Goal: Task Accomplishment & Management: Manage account settings

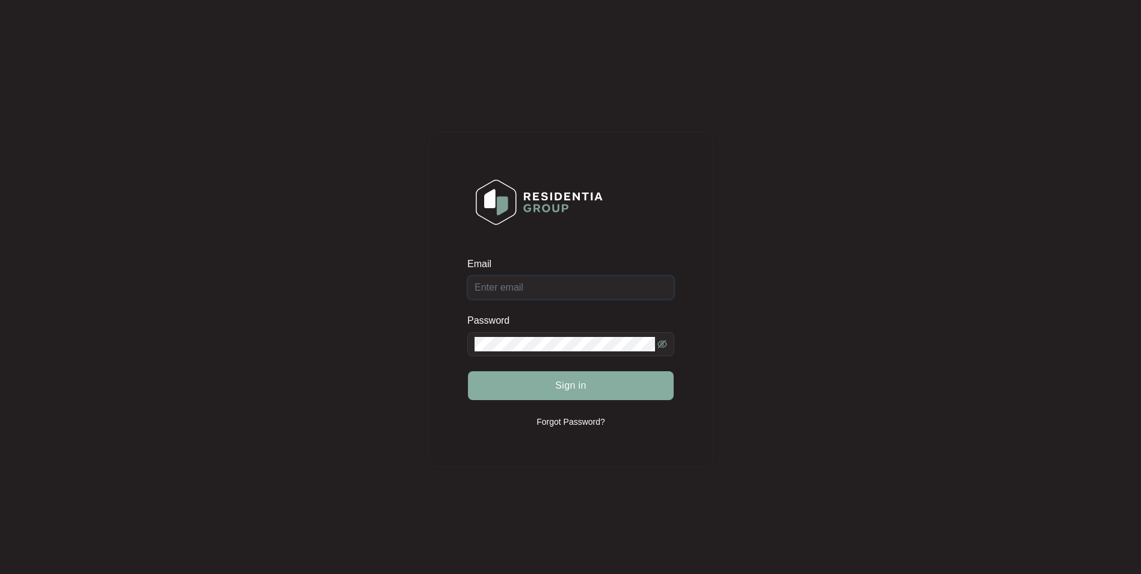
type input "[EMAIL_ADDRESS][DOMAIN_NAME]"
click at [542, 388] on button "Sign in" at bounding box center [571, 385] width 206 height 29
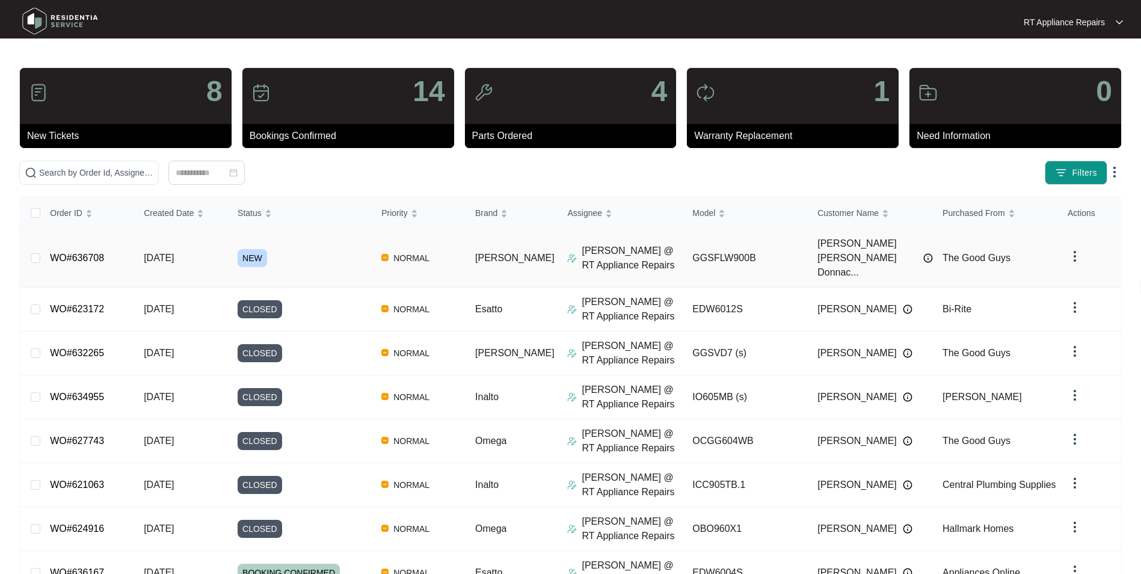
click at [80, 250] on div "Order ID Created Date Status Priority Brand Assignee Model Customer Name Purcha…" at bounding box center [570, 454] width 1100 height 514
click at [87, 253] on link "WO#636708" at bounding box center [77, 258] width 54 height 10
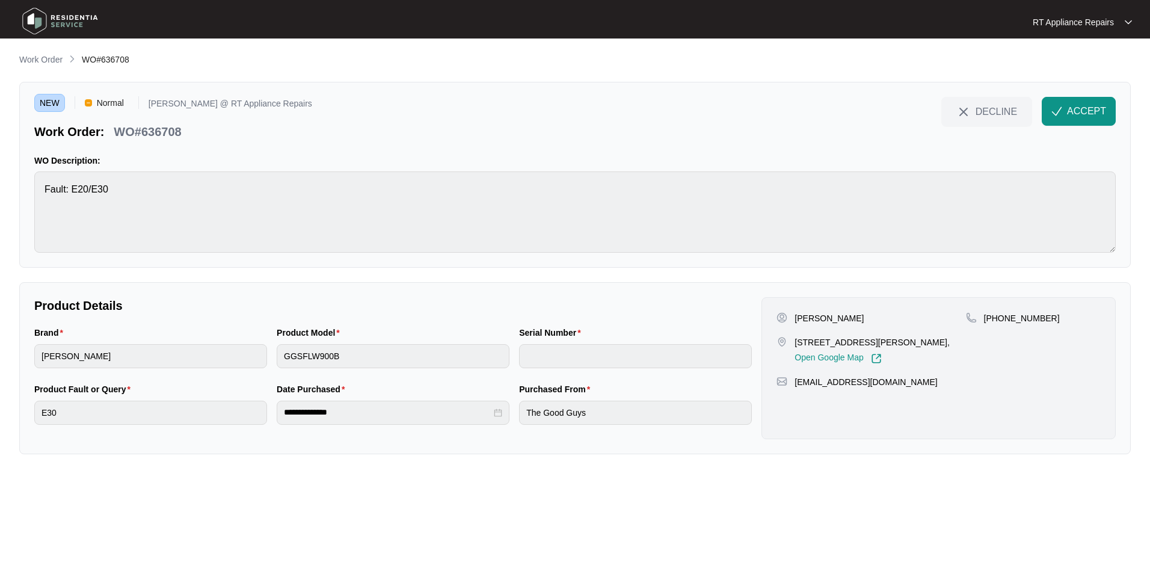
drag, startPoint x: 1072, startPoint y: 106, endPoint x: 246, endPoint y: 185, distance: 829.6
click at [909, 109] on span "ACCEPT" at bounding box center [1086, 111] width 39 height 14
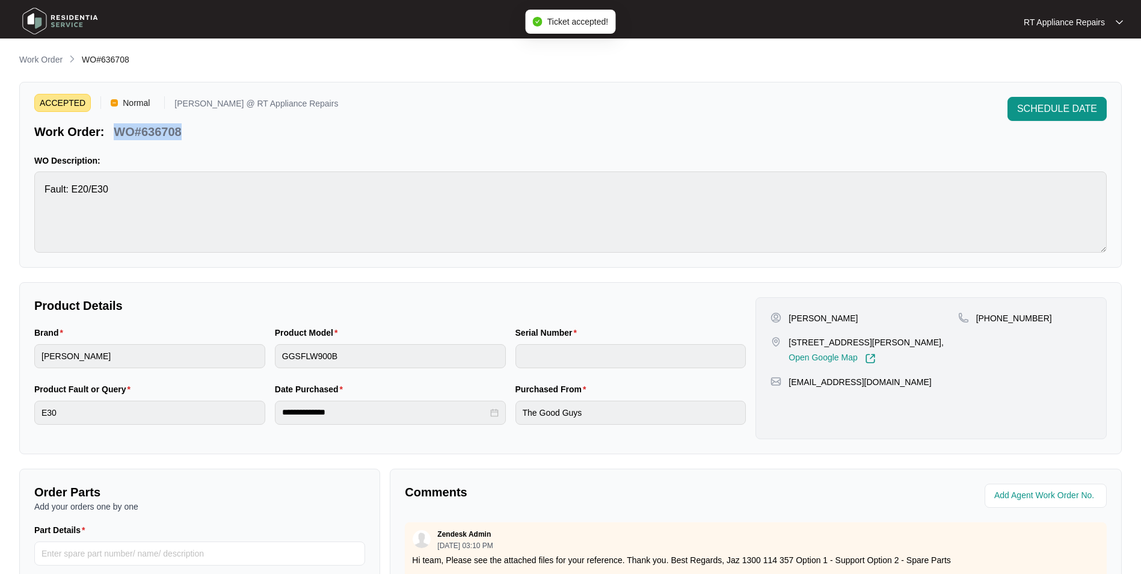
drag, startPoint x: 117, startPoint y: 129, endPoint x: 183, endPoint y: 129, distance: 66.2
click at [183, 129] on div "WO#636708" at bounding box center [147, 129] width 77 height 21
copy p "WO#636708"
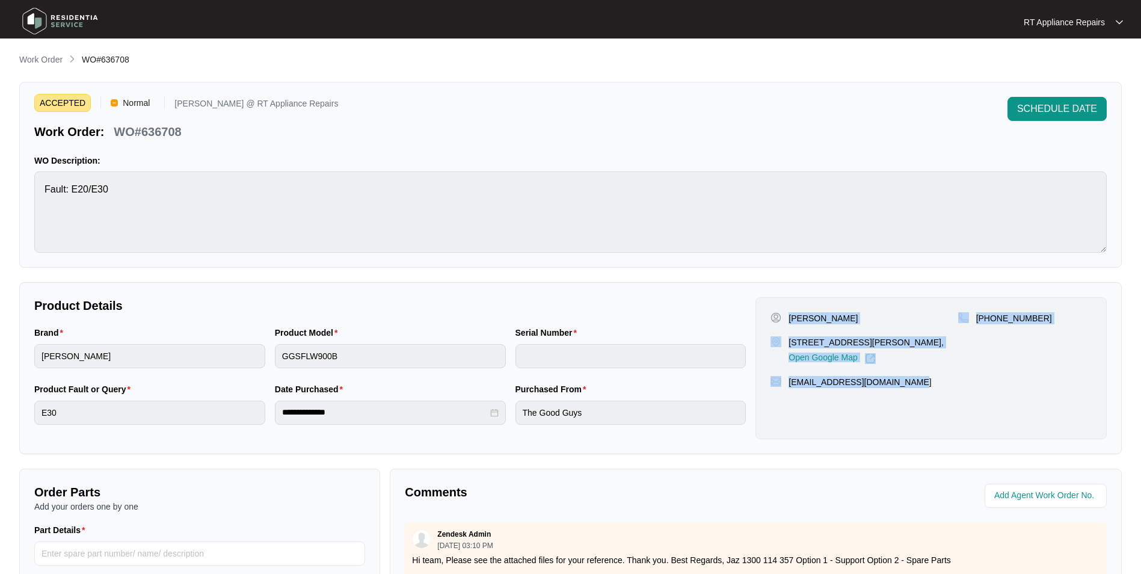
drag, startPoint x: 789, startPoint y: 316, endPoint x: 926, endPoint y: 389, distance: 156.1
click at [909, 389] on div "[PERSON_NAME] [STREET_ADDRESS][GEOGRAPHIC_DATA][PERSON_NAME] Google Map [PHONE_…" at bounding box center [931, 368] width 351 height 142
copy div "[PERSON_NAME] [STREET_ADDRESS][GEOGRAPHIC_DATA][PERSON_NAME] Google Map [PHONE_…"
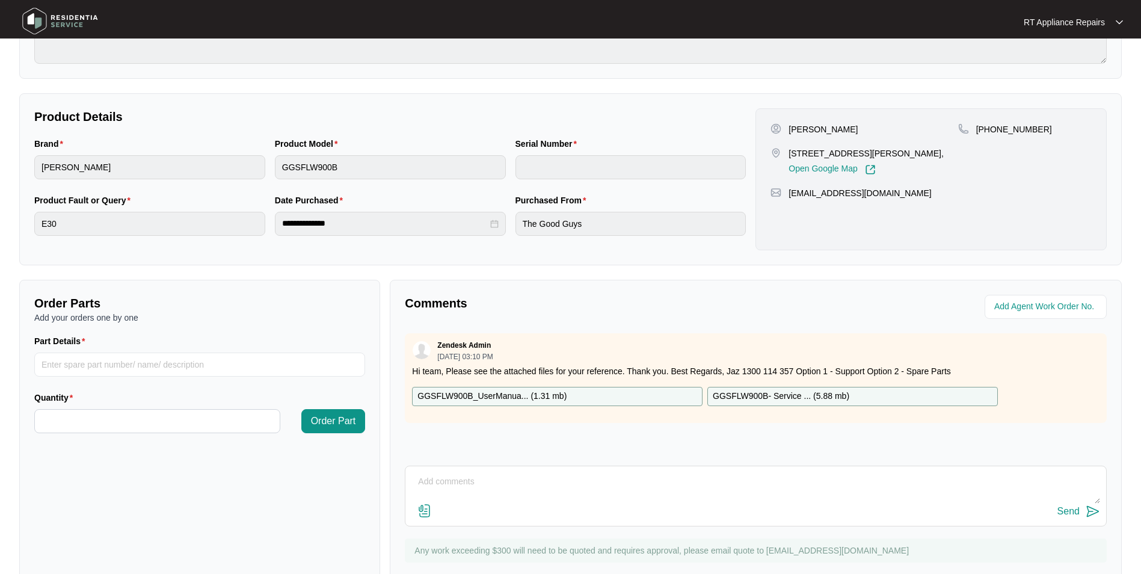
scroll to position [224, 0]
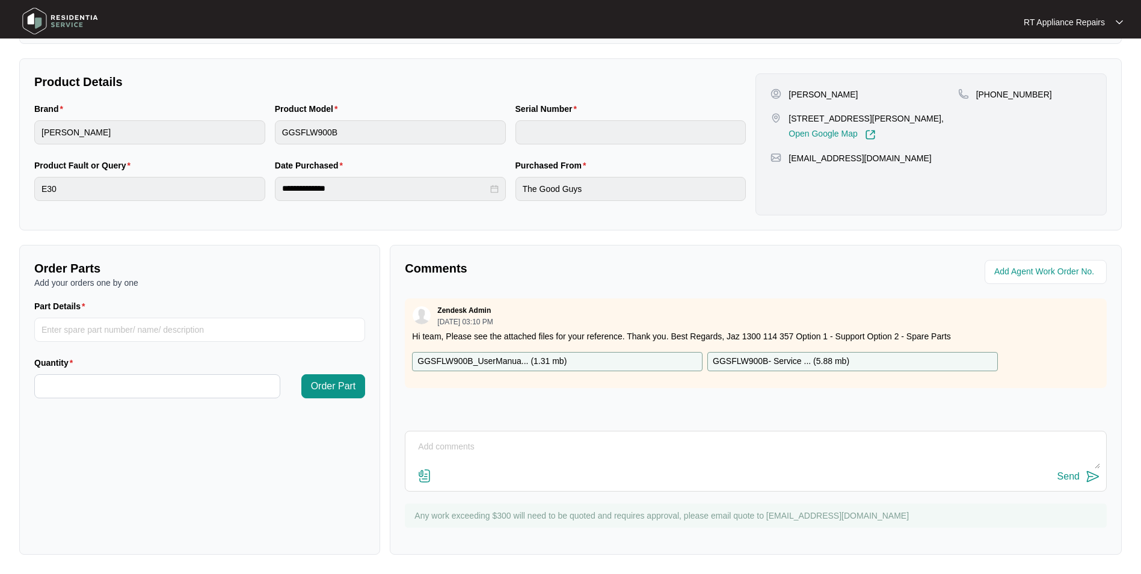
click at [775, 364] on p "GGSFLW900B- Service ... ( 5.88 mb )" at bounding box center [781, 361] width 137 height 13
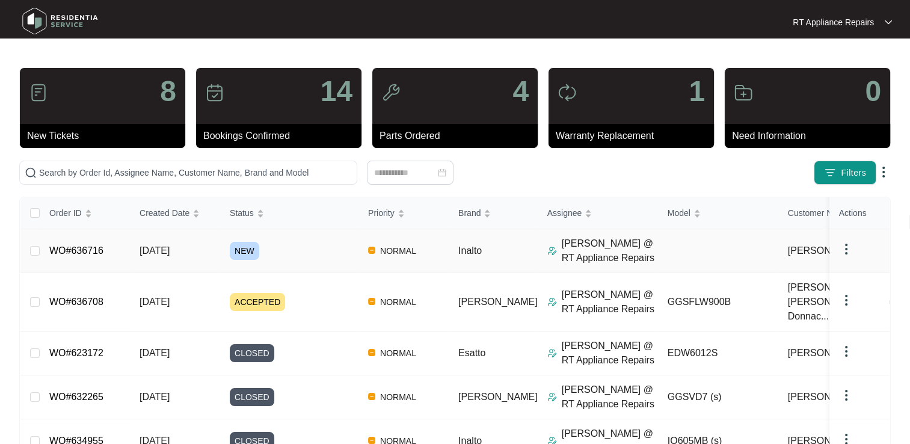
click at [82, 252] on link "WO#636716" at bounding box center [76, 250] width 54 height 10
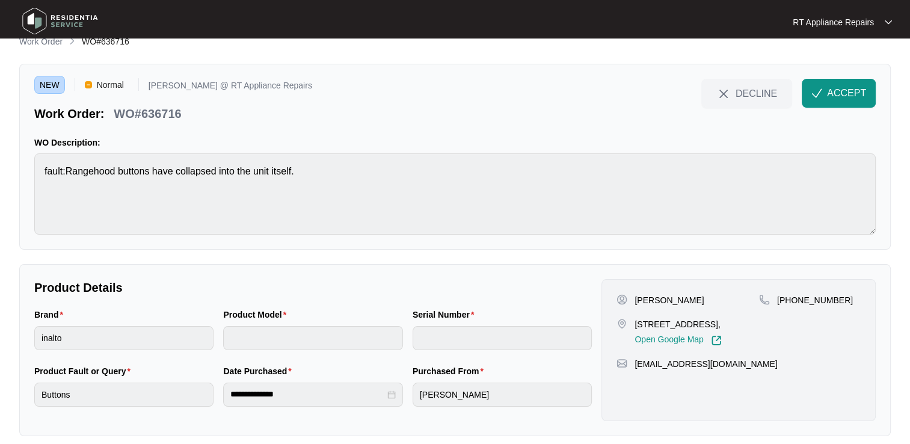
scroll to position [28, 0]
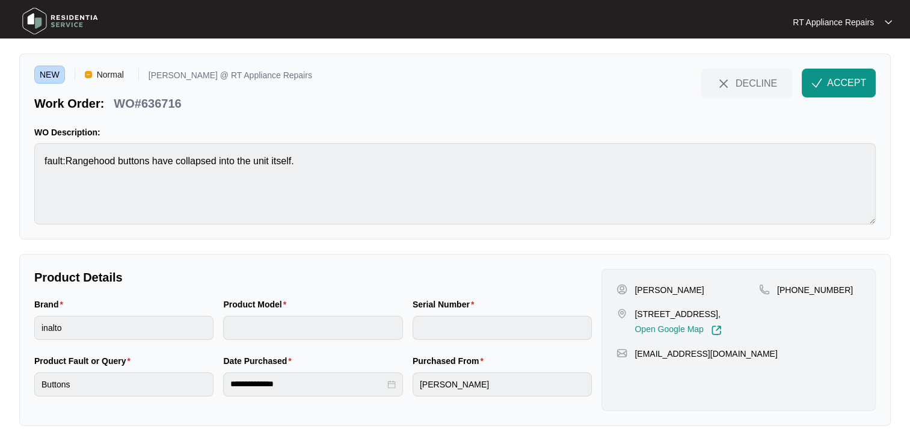
click at [867, 17] on p "RT Appliance Repairs" at bounding box center [833, 22] width 81 height 12
click at [62, 20] on img at bounding box center [60, 21] width 84 height 36
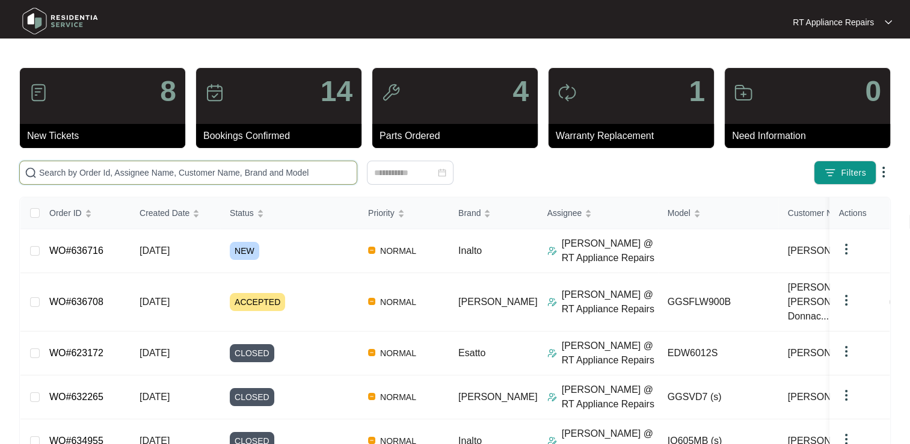
click at [188, 168] on input "text" at bounding box center [195, 172] width 313 height 13
drag, startPoint x: 125, startPoint y: 171, endPoint x: 128, endPoint y: 155, distance: 16.1
click at [125, 171] on input "text" at bounding box center [195, 172] width 313 height 13
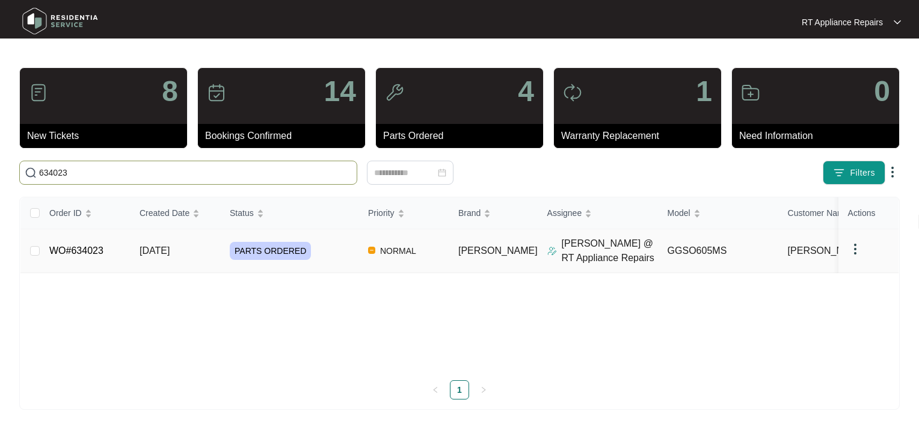
type input "634023"
click at [84, 250] on link "WO#634023" at bounding box center [76, 250] width 54 height 10
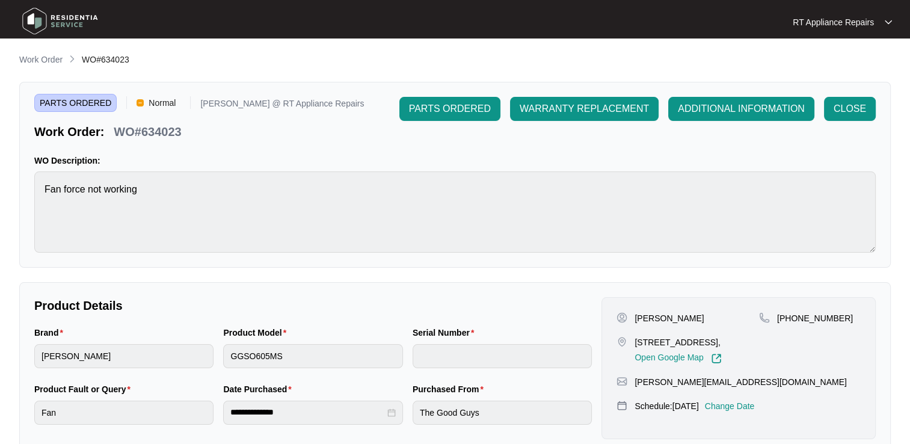
drag, startPoint x: 38, startPoint y: 61, endPoint x: 13, endPoint y: 71, distance: 27.3
click at [38, 61] on p "Work Order" at bounding box center [40, 60] width 43 height 12
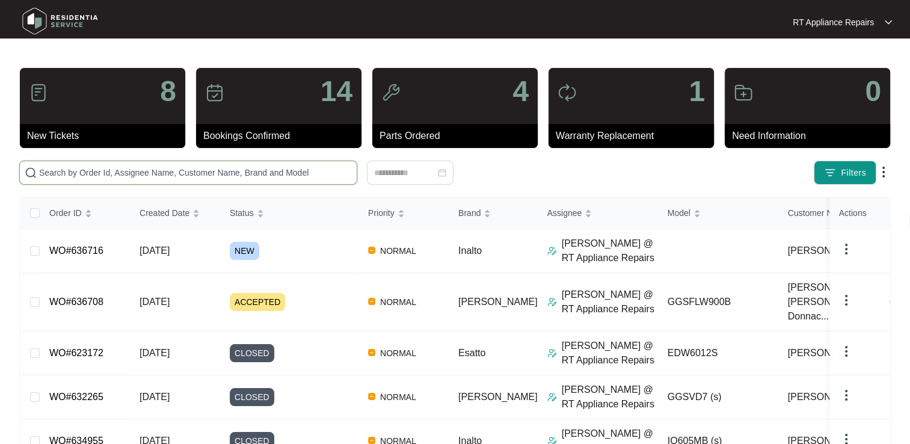
click at [143, 171] on input "text" at bounding box center [195, 172] width 313 height 13
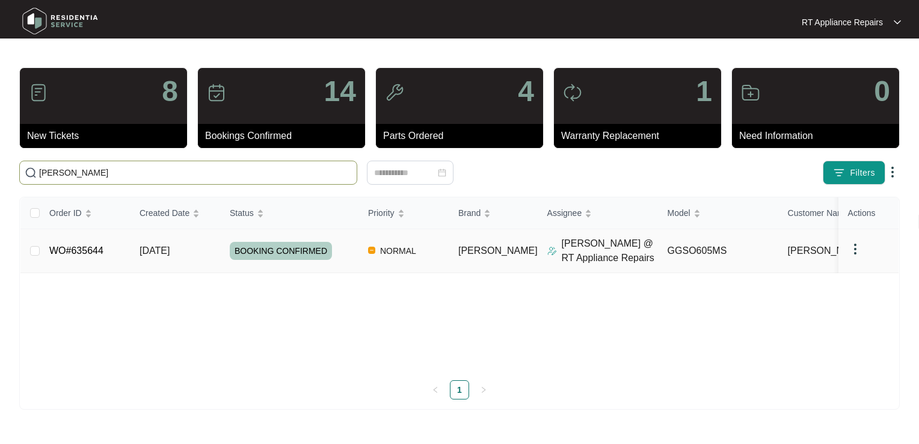
type input "charles"
click at [94, 251] on link "WO#635644" at bounding box center [76, 250] width 54 height 10
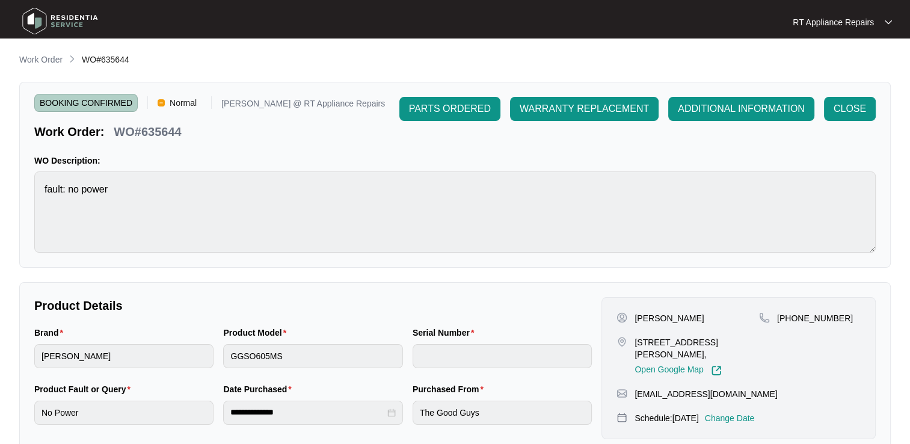
click at [748, 417] on p "Change Date" at bounding box center [730, 418] width 50 height 12
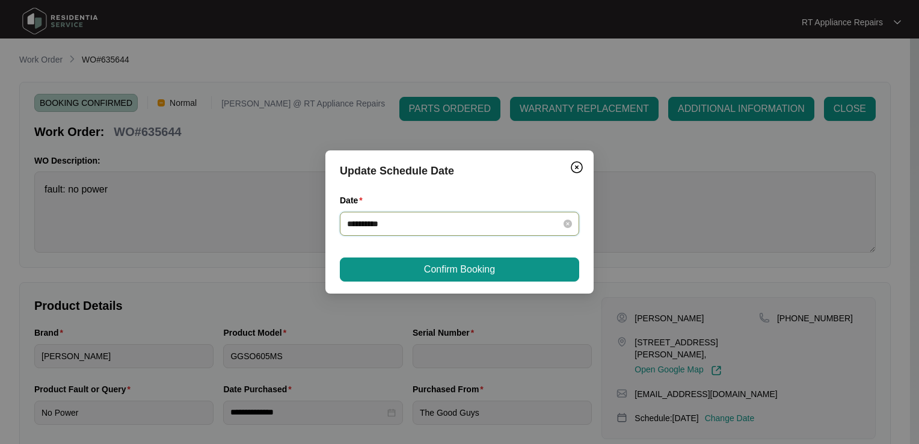
click at [468, 223] on input "**********" at bounding box center [452, 223] width 211 height 13
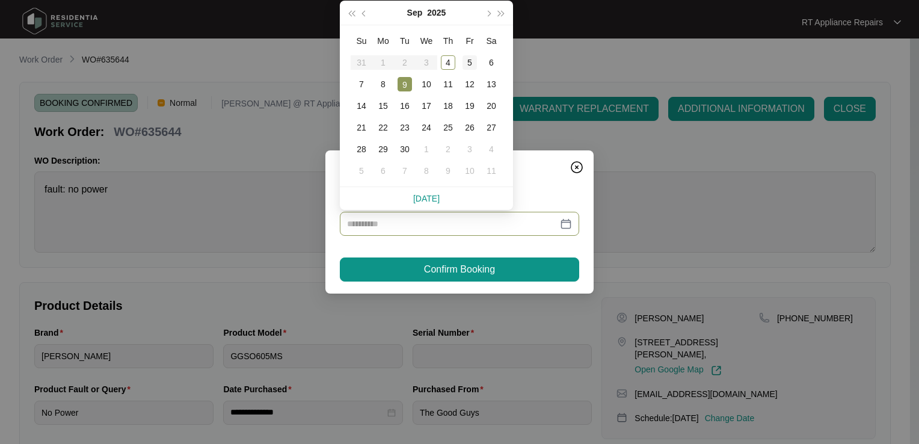
click at [467, 66] on div "5" at bounding box center [470, 62] width 14 height 14
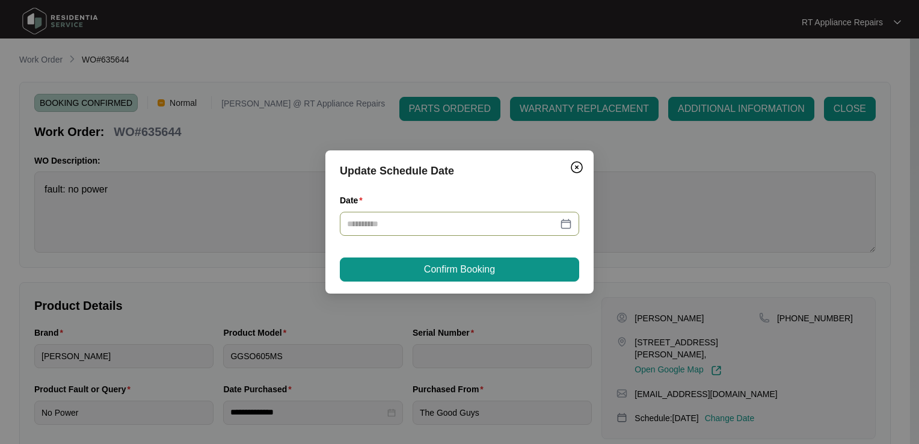
type input "**********"
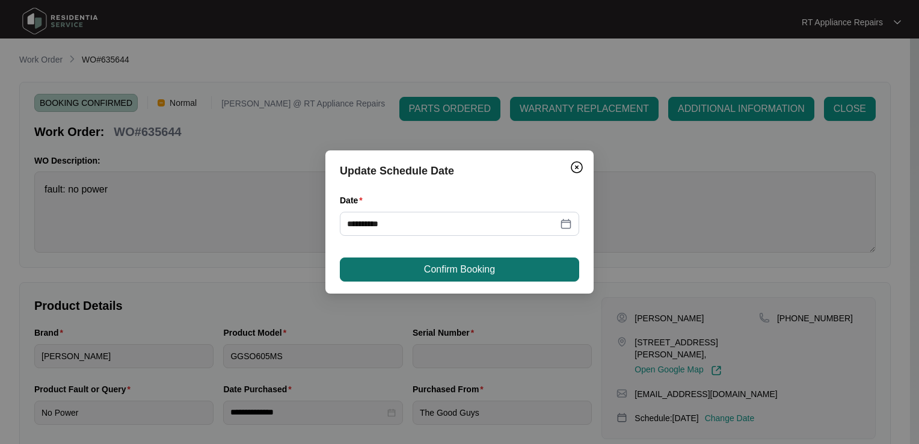
click at [469, 275] on span "Confirm Booking" at bounding box center [459, 269] width 71 height 14
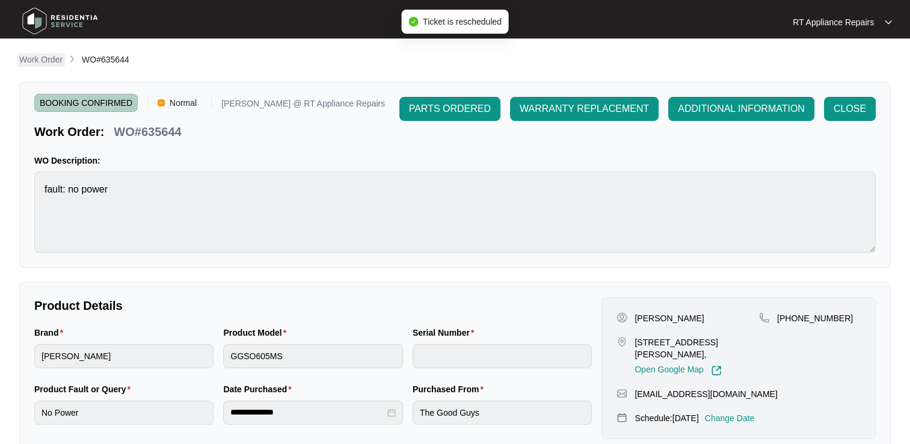
click at [47, 63] on p "Work Order" at bounding box center [40, 60] width 43 height 12
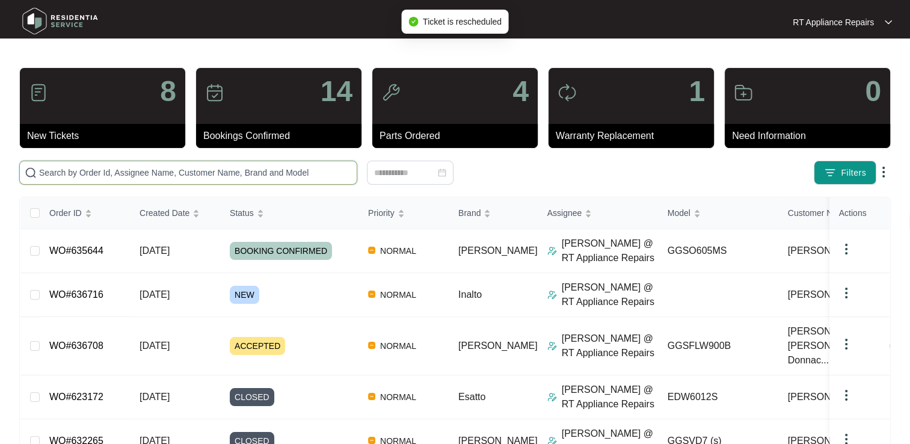
click at [96, 173] on input "text" at bounding box center [195, 172] width 313 height 13
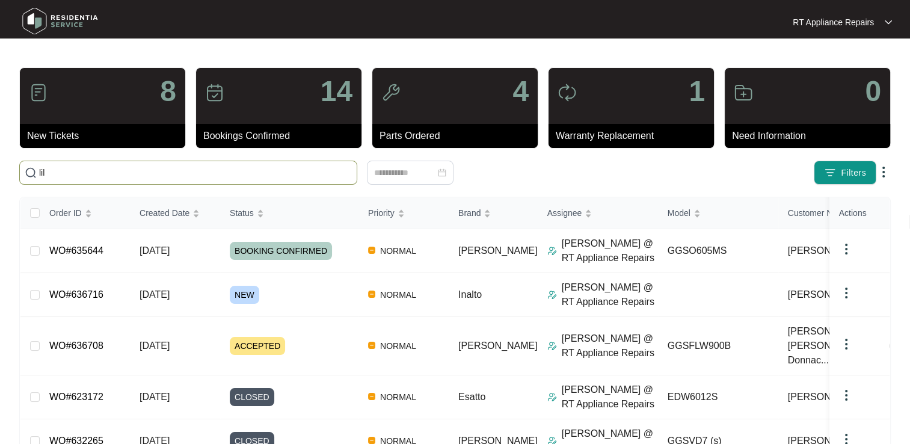
type input "lily"
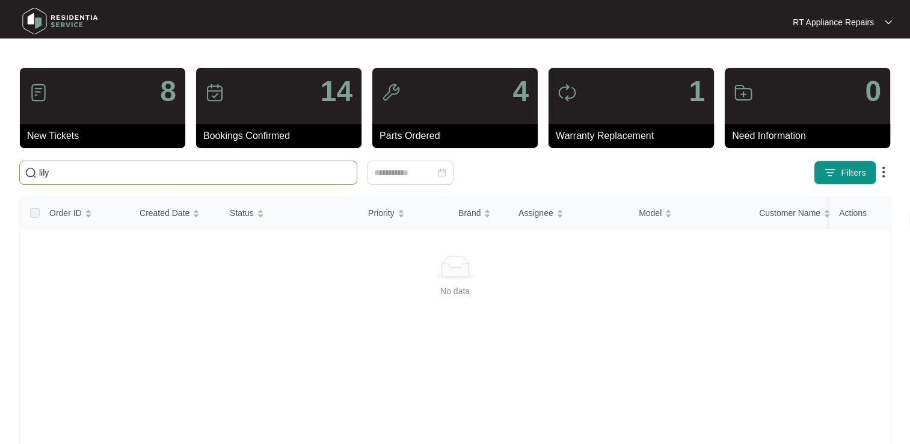
drag, startPoint x: 63, startPoint y: 170, endPoint x: 31, endPoint y: 170, distance: 31.3
click at [31, 170] on span "lily" at bounding box center [188, 173] width 338 height 24
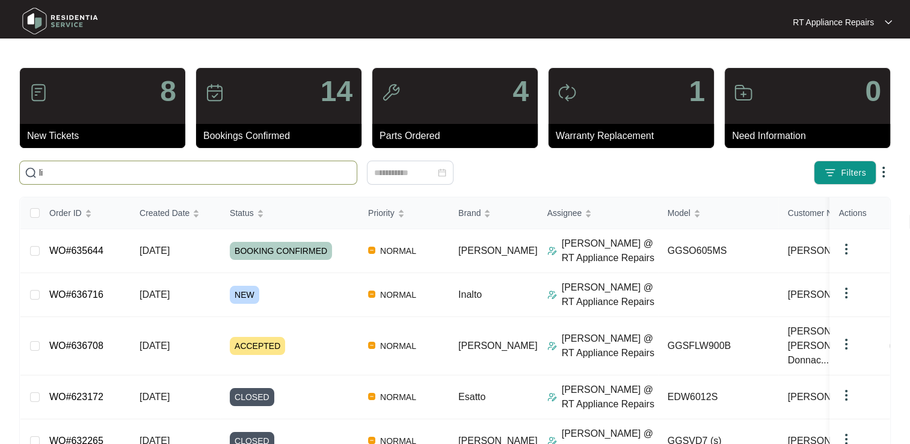
type input "l"
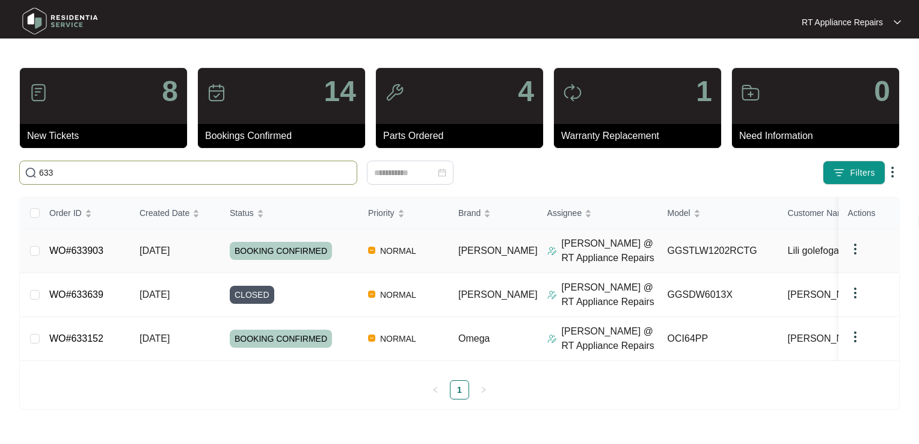
type input "633"
click at [79, 247] on link "WO#633903" at bounding box center [76, 250] width 54 height 10
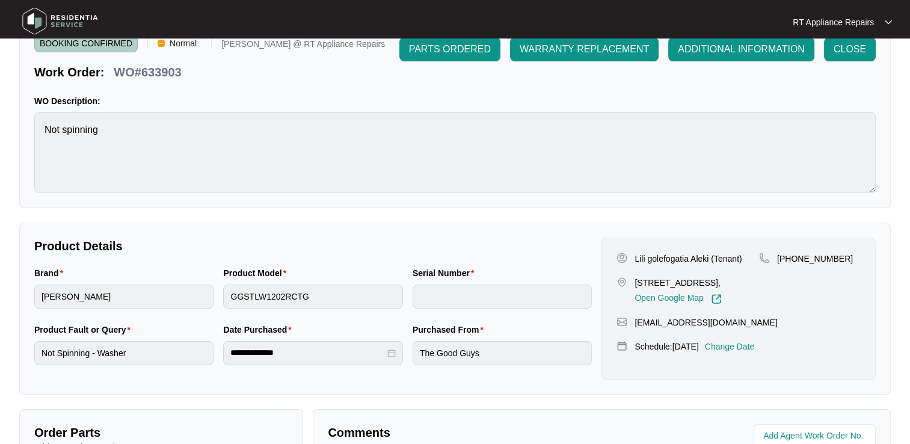
scroll to position [60, 0]
click at [755, 352] on p "Change Date" at bounding box center [730, 346] width 50 height 12
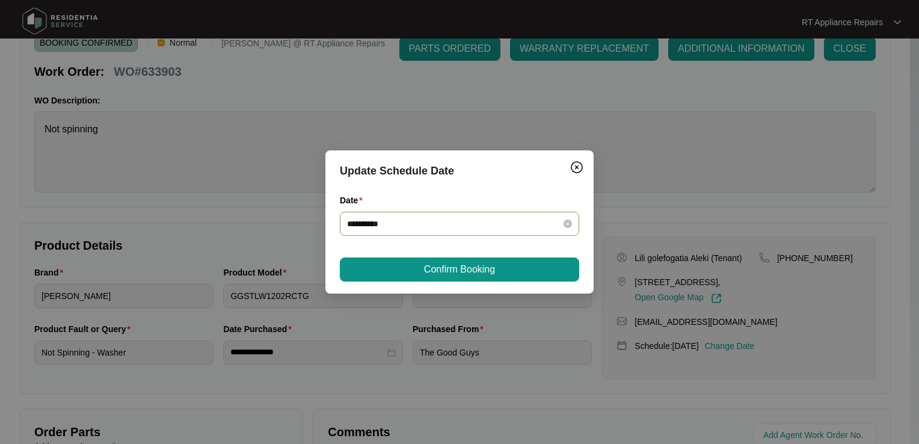
click at [473, 229] on input "**********" at bounding box center [452, 223] width 211 height 13
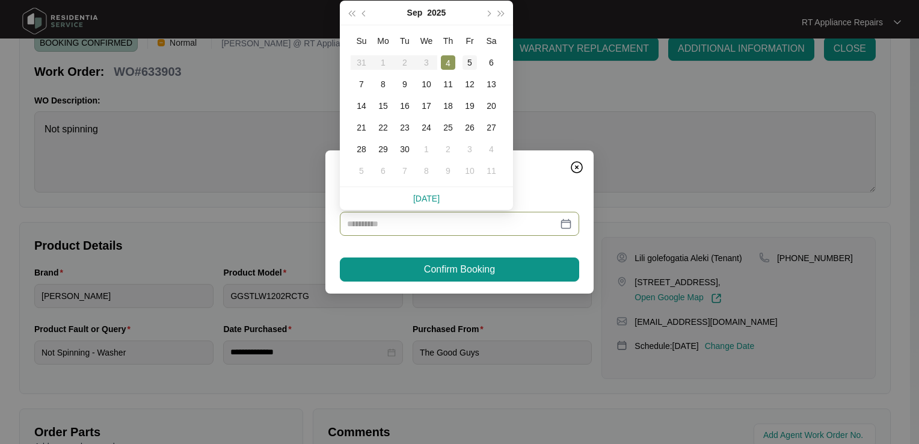
click at [468, 66] on div "5" at bounding box center [470, 62] width 14 height 14
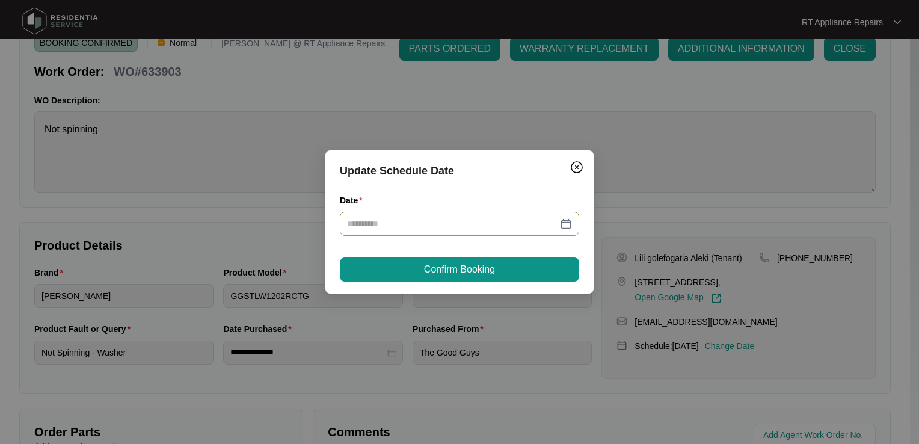
type input "**********"
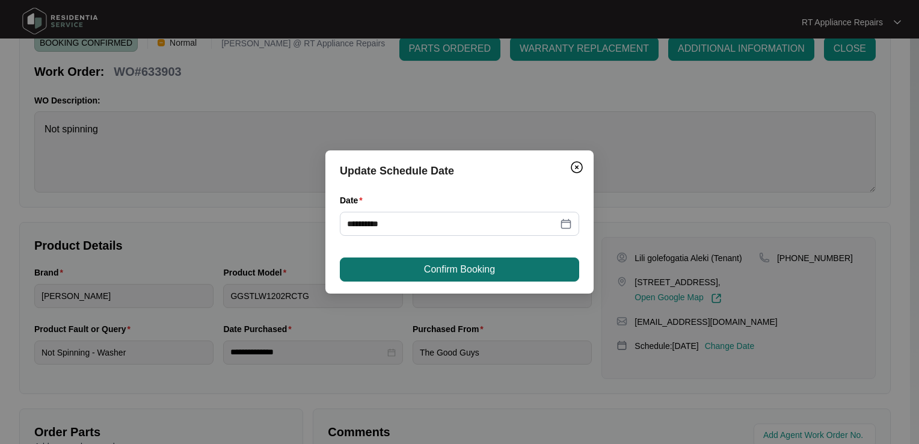
click at [436, 273] on span "Confirm Booking" at bounding box center [459, 269] width 71 height 14
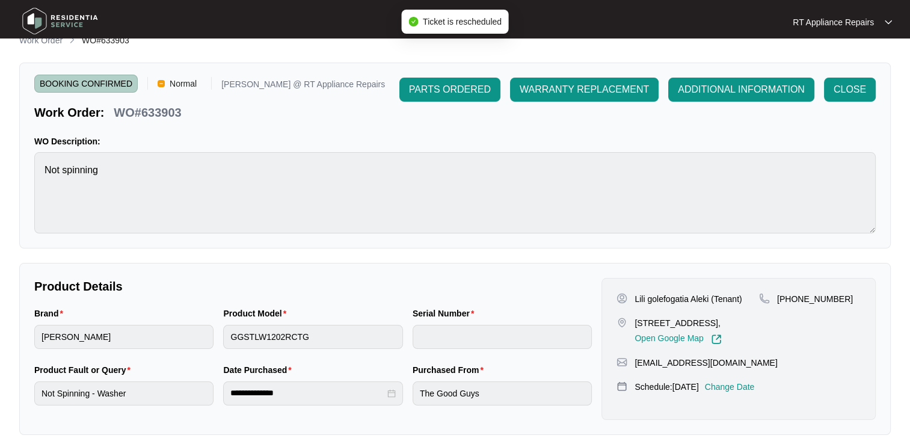
scroll to position [0, 0]
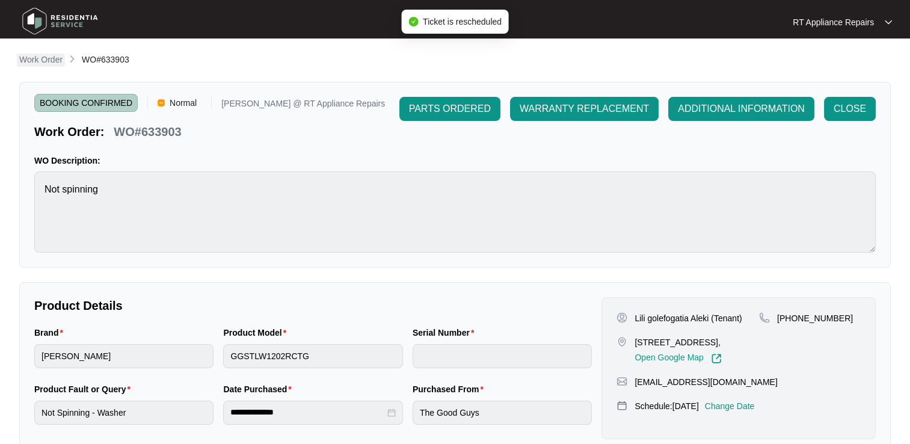
click at [58, 61] on p "Work Order" at bounding box center [40, 60] width 43 height 12
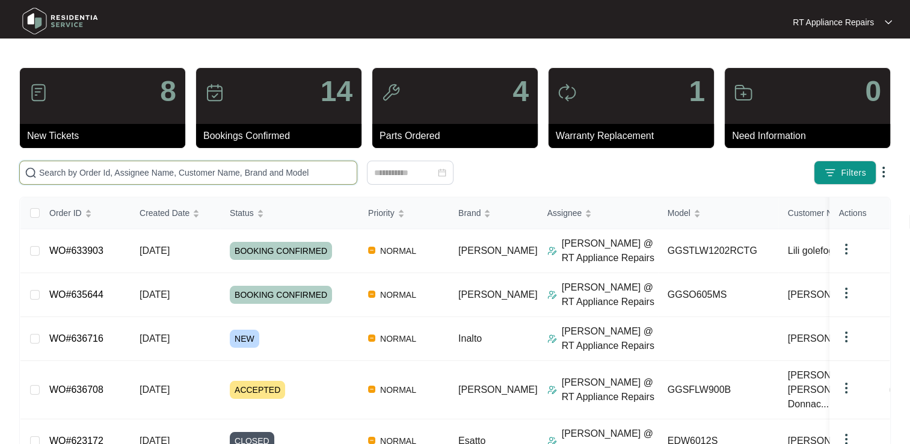
click at [218, 171] on input "text" at bounding box center [195, 172] width 313 height 13
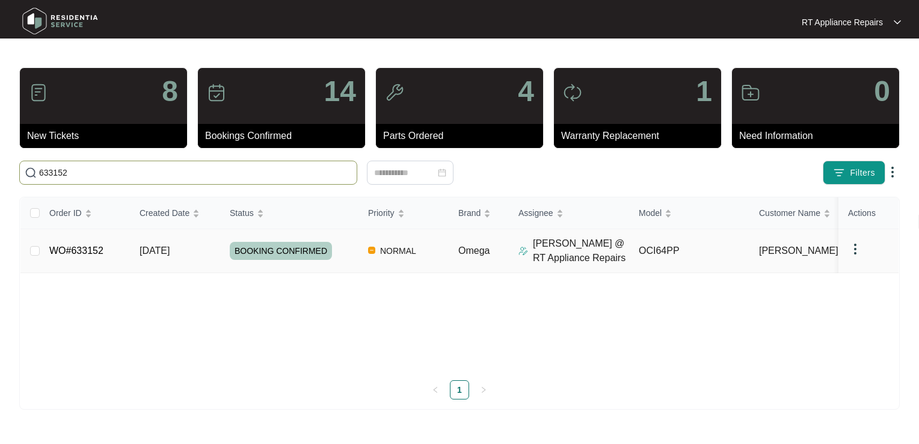
type input "633152"
click at [90, 251] on link "WO#633152" at bounding box center [76, 250] width 54 height 10
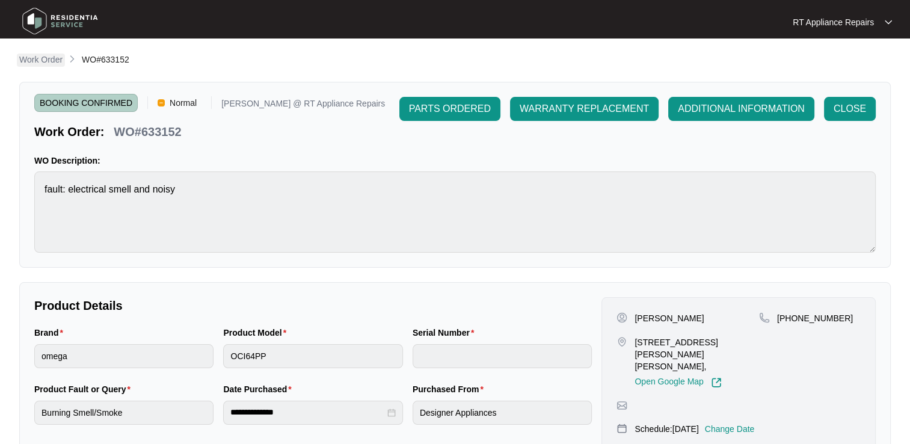
click at [38, 64] on p "Work Order" at bounding box center [40, 60] width 43 height 12
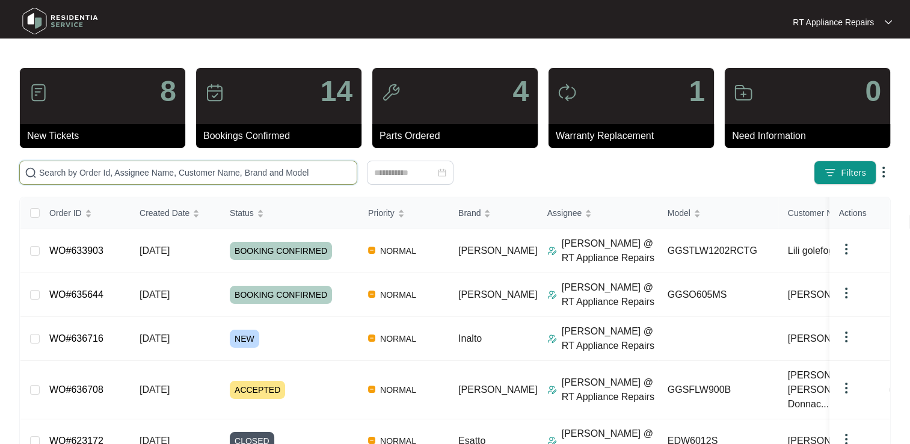
click at [131, 170] on input "text" at bounding box center [195, 172] width 313 height 13
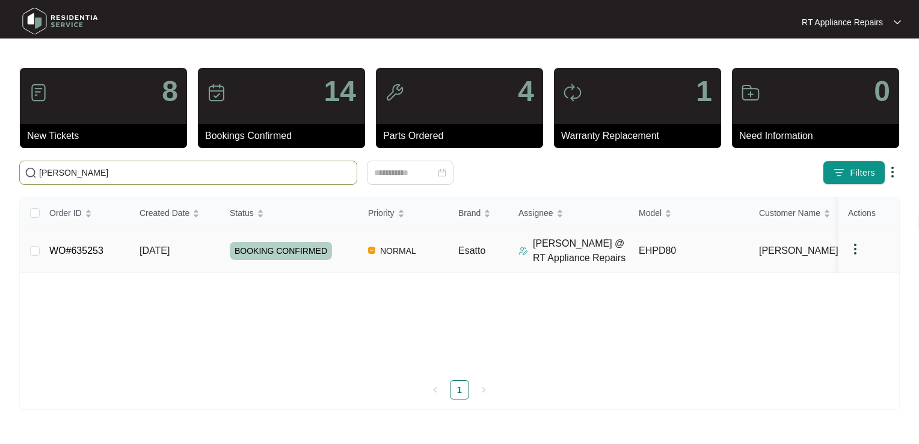
type input "kerry"
click at [96, 249] on link "WO#635253" at bounding box center [76, 250] width 54 height 10
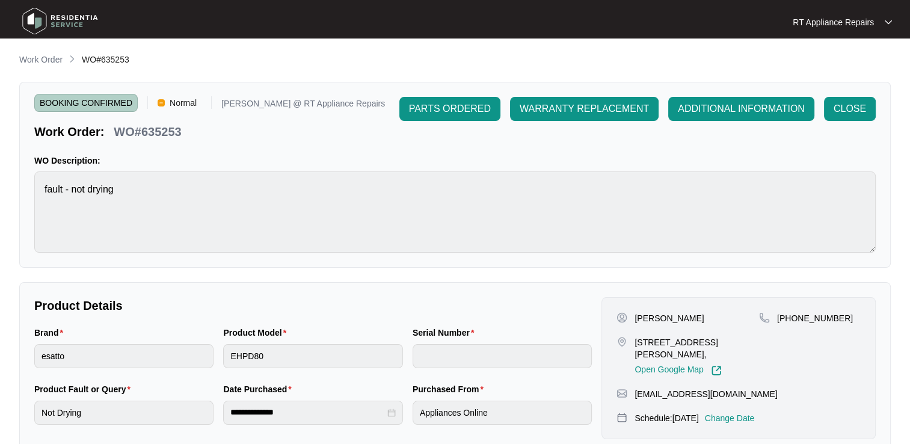
click at [849, 24] on p "RT Appliance Repairs" at bounding box center [833, 22] width 81 height 12
click at [837, 64] on p "Log Out" at bounding box center [852, 64] width 61 height 12
